Goal: Browse casually: Explore the website without a specific task or goal

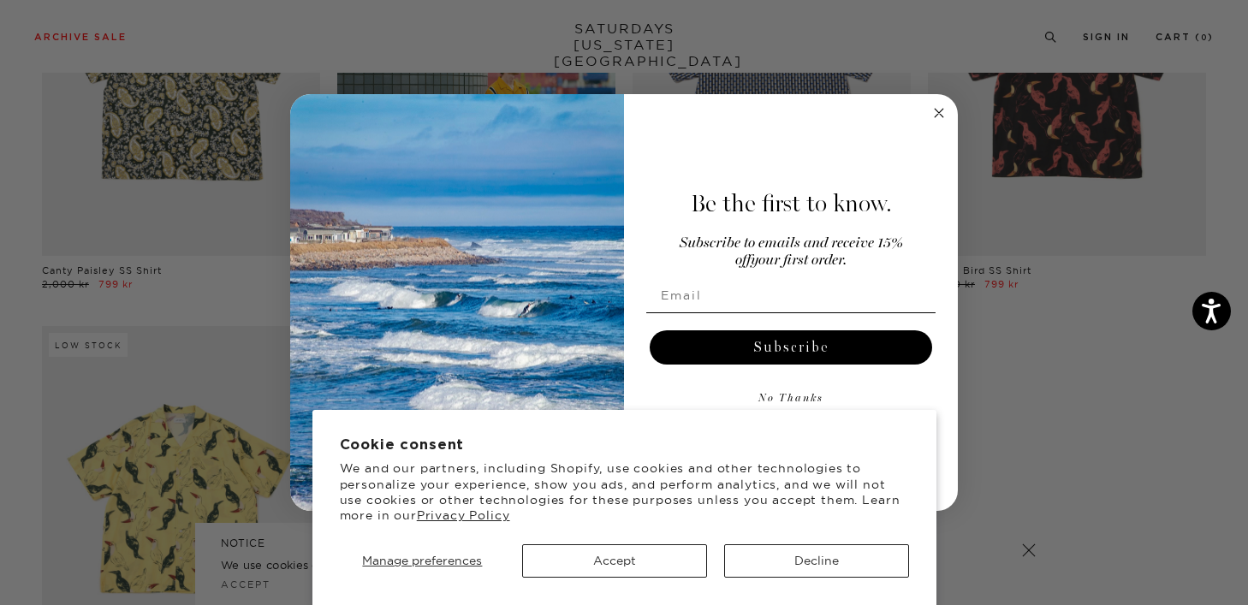
scroll to position [1113, 0]
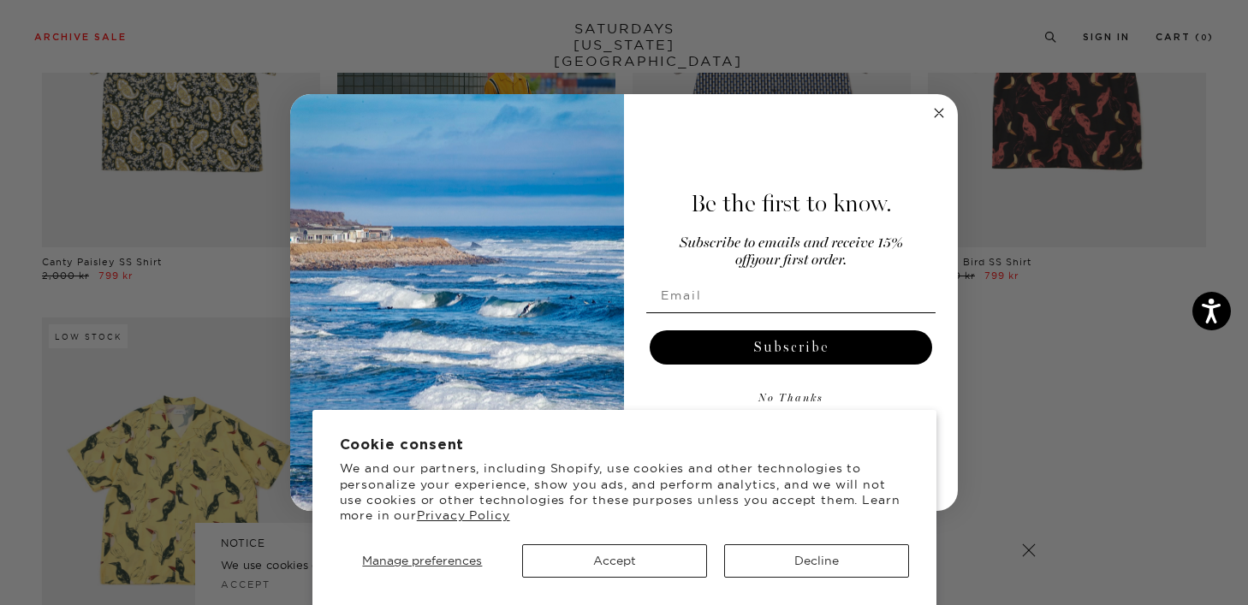
click at [942, 114] on circle "Close dialog" at bounding box center [940, 113] width 20 height 20
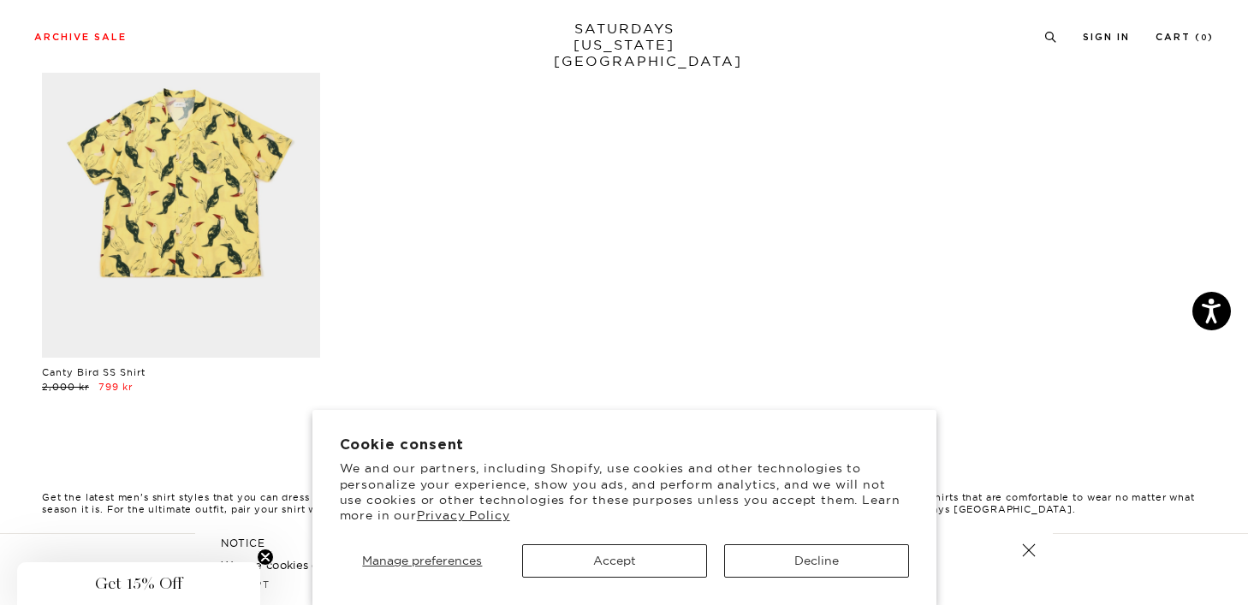
scroll to position [1424, 0]
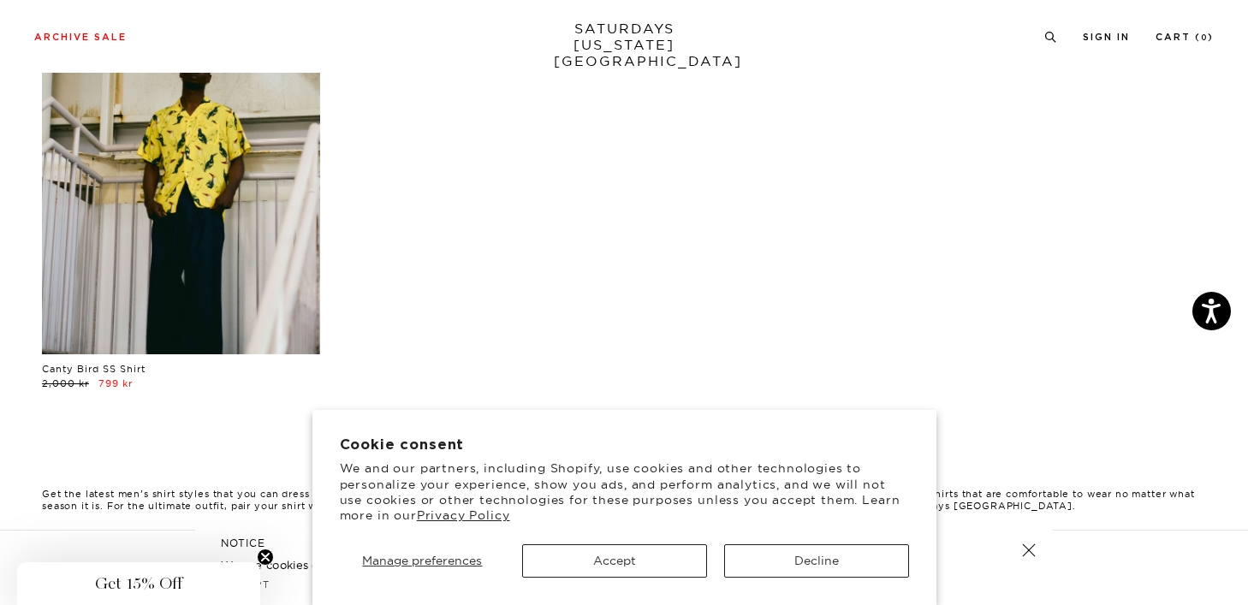
click at [168, 184] on link at bounding box center [181, 181] width 278 height 348
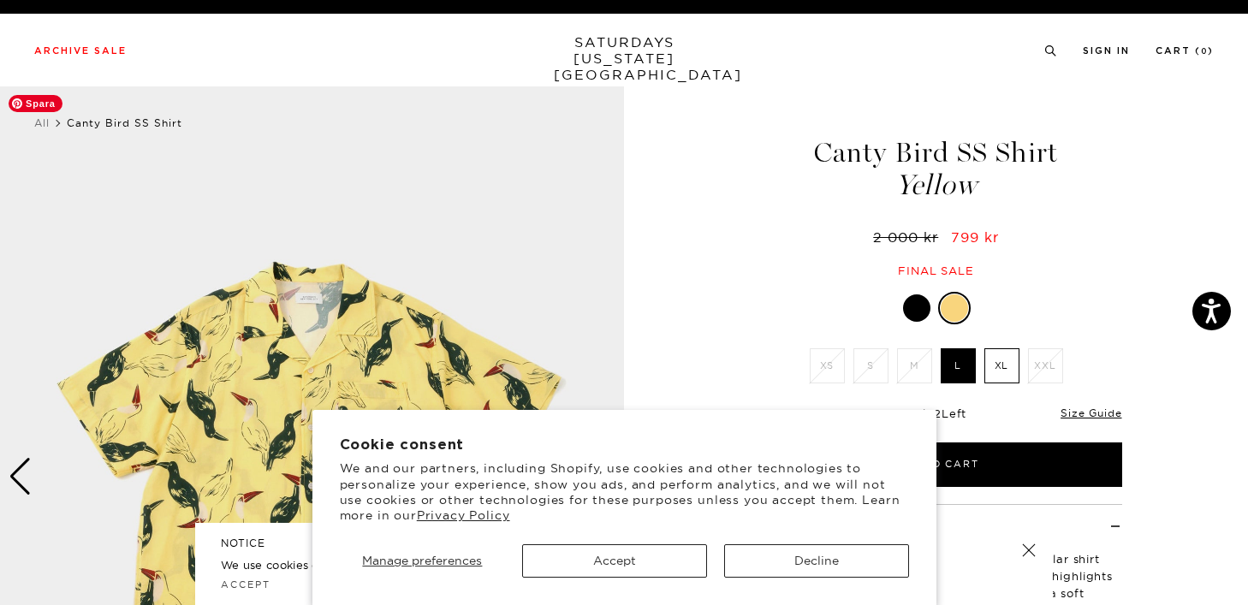
click at [276, 293] on img at bounding box center [312, 476] width 624 height 780
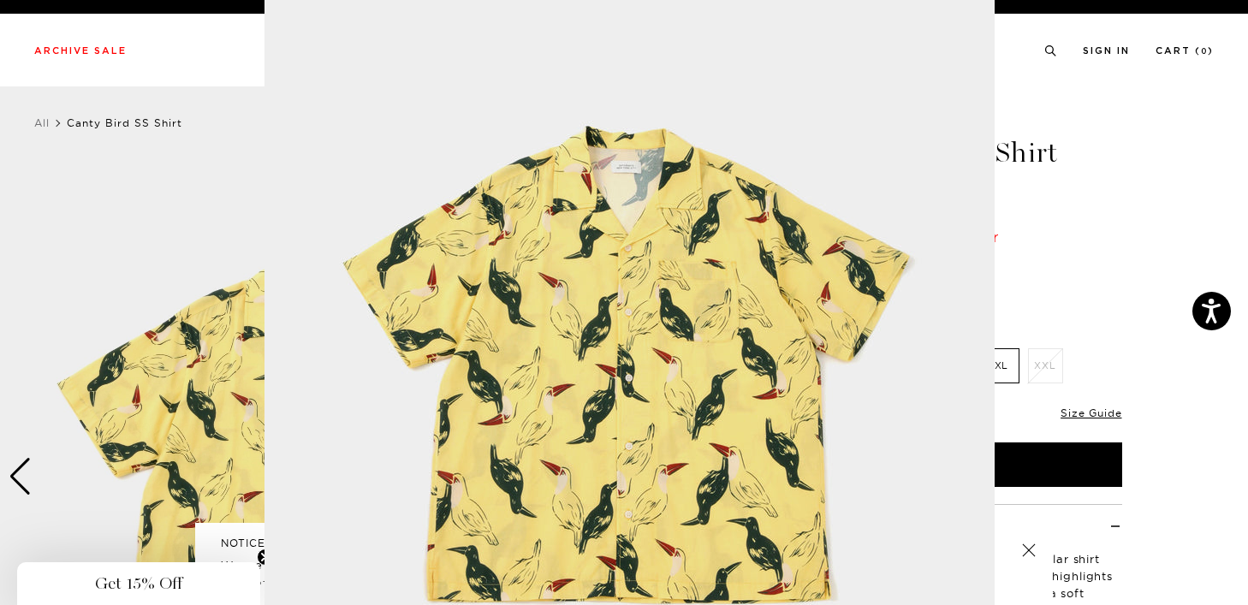
scroll to position [71, 0]
click at [633, 170] on img at bounding box center [630, 367] width 730 height 877
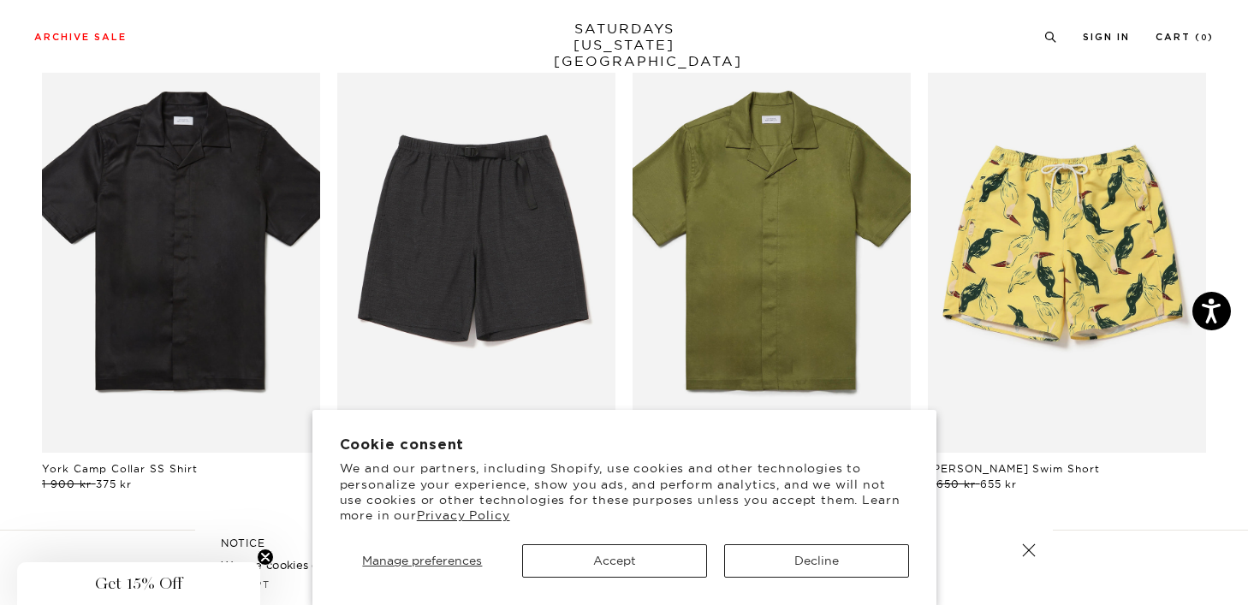
scroll to position [3271, 0]
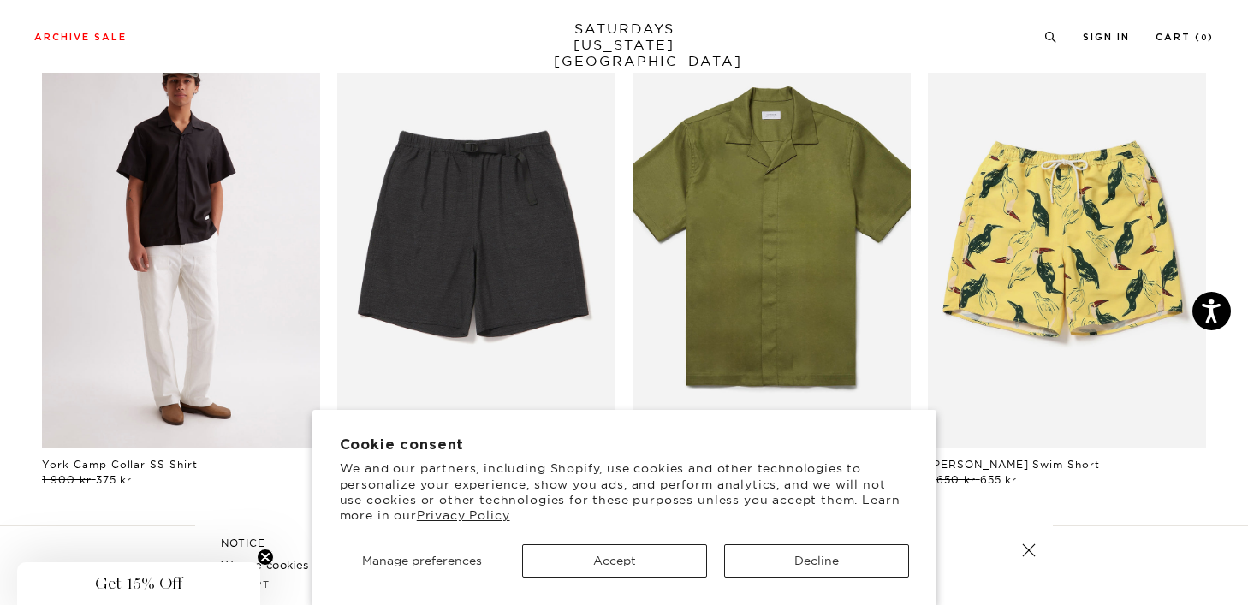
click at [155, 139] on link "files/M00020SS01-BLACK_02.jpg" at bounding box center [181, 241] width 278 height 418
